Goal: Information Seeking & Learning: Learn about a topic

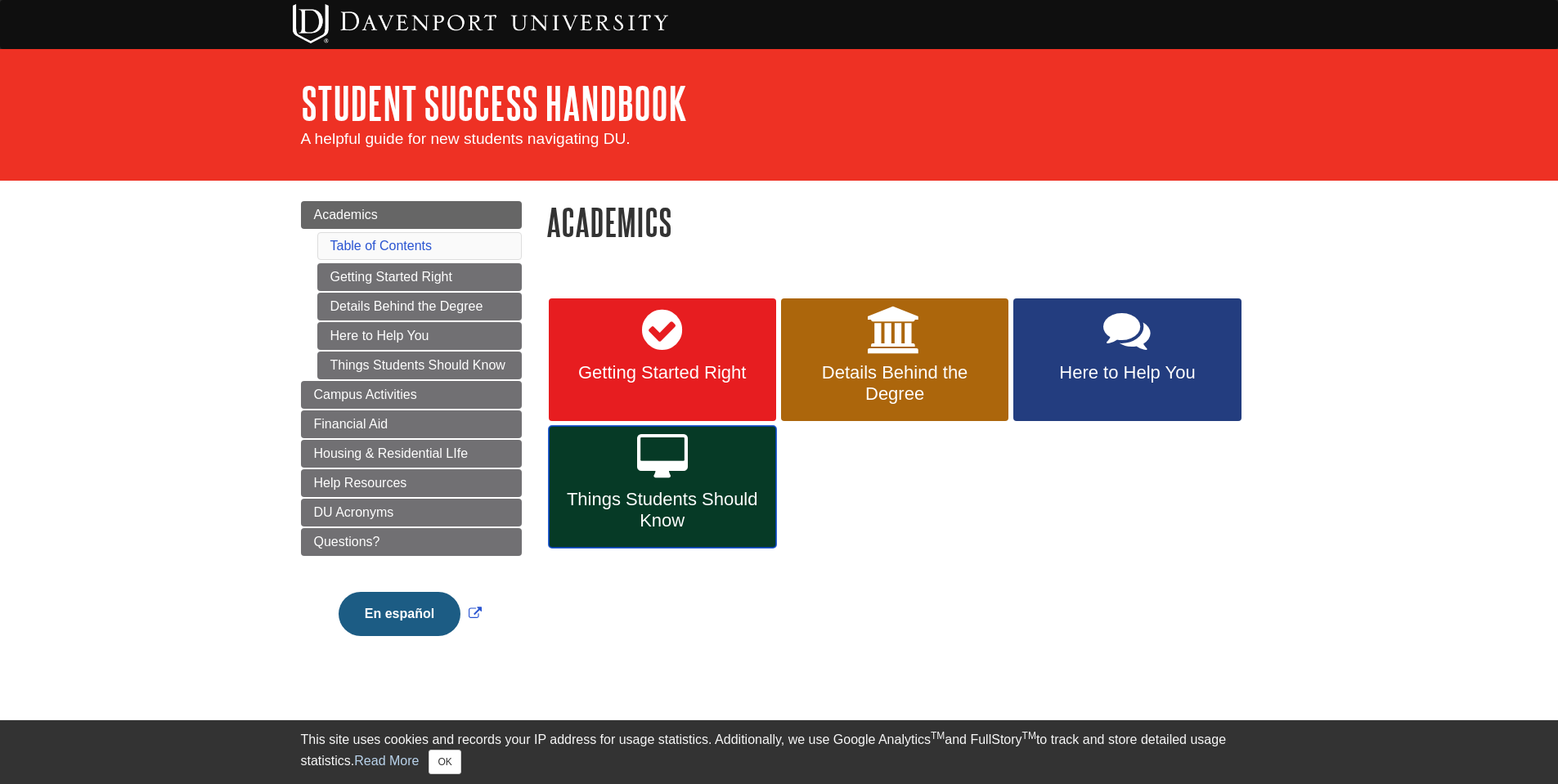
click at [729, 516] on span "Things Students Should Know" at bounding box center [662, 510] width 203 height 42
